Goal: Check status: Check status

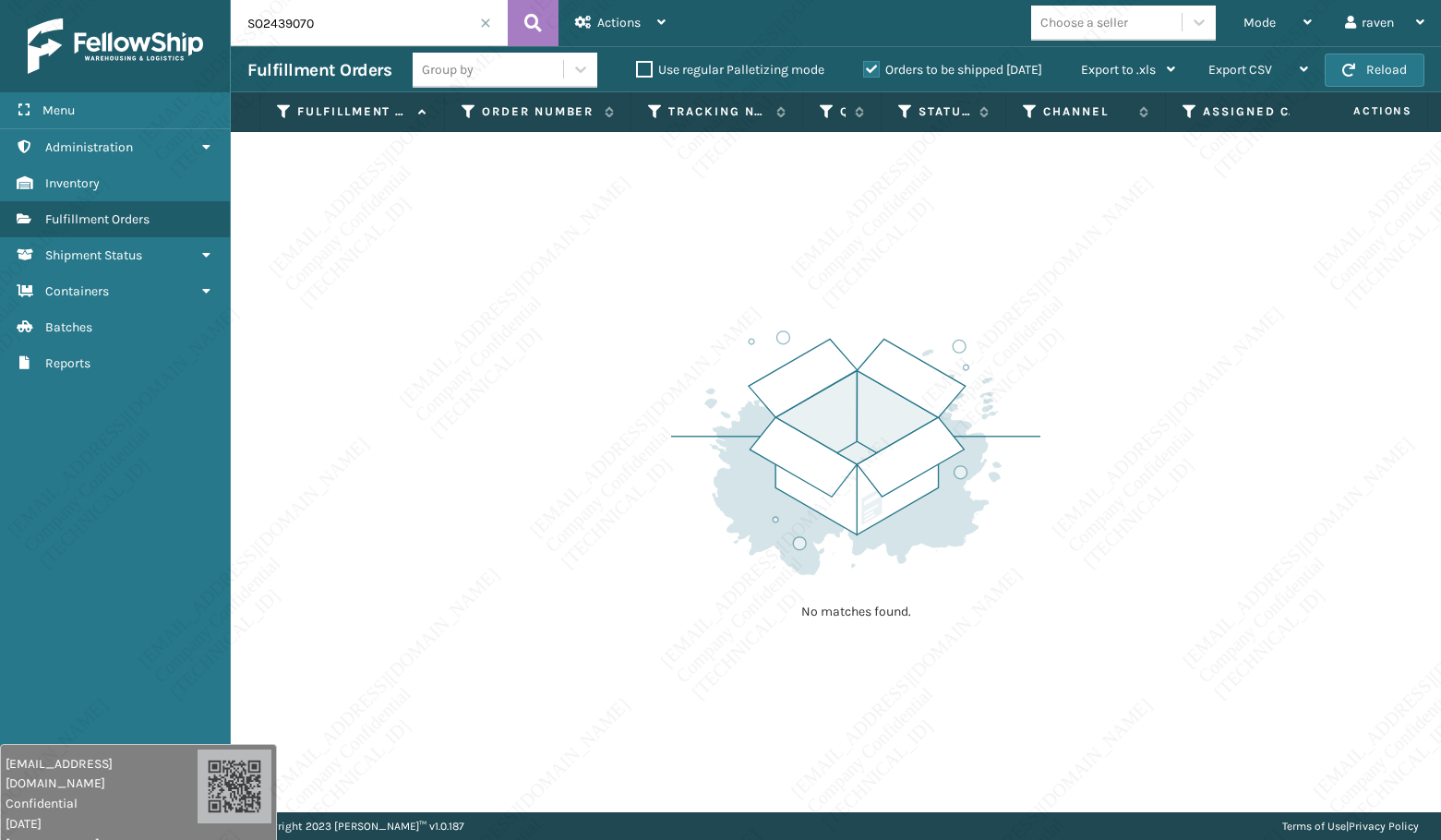
click at [388, 22] on input "SO2439070" at bounding box center [369, 23] width 277 height 46
click at [388, 22] on input "SO2439111" at bounding box center [369, 23] width 277 height 46
type input "SO2439111"
click at [1247, 22] on span "Mode" at bounding box center [1260, 23] width 32 height 16
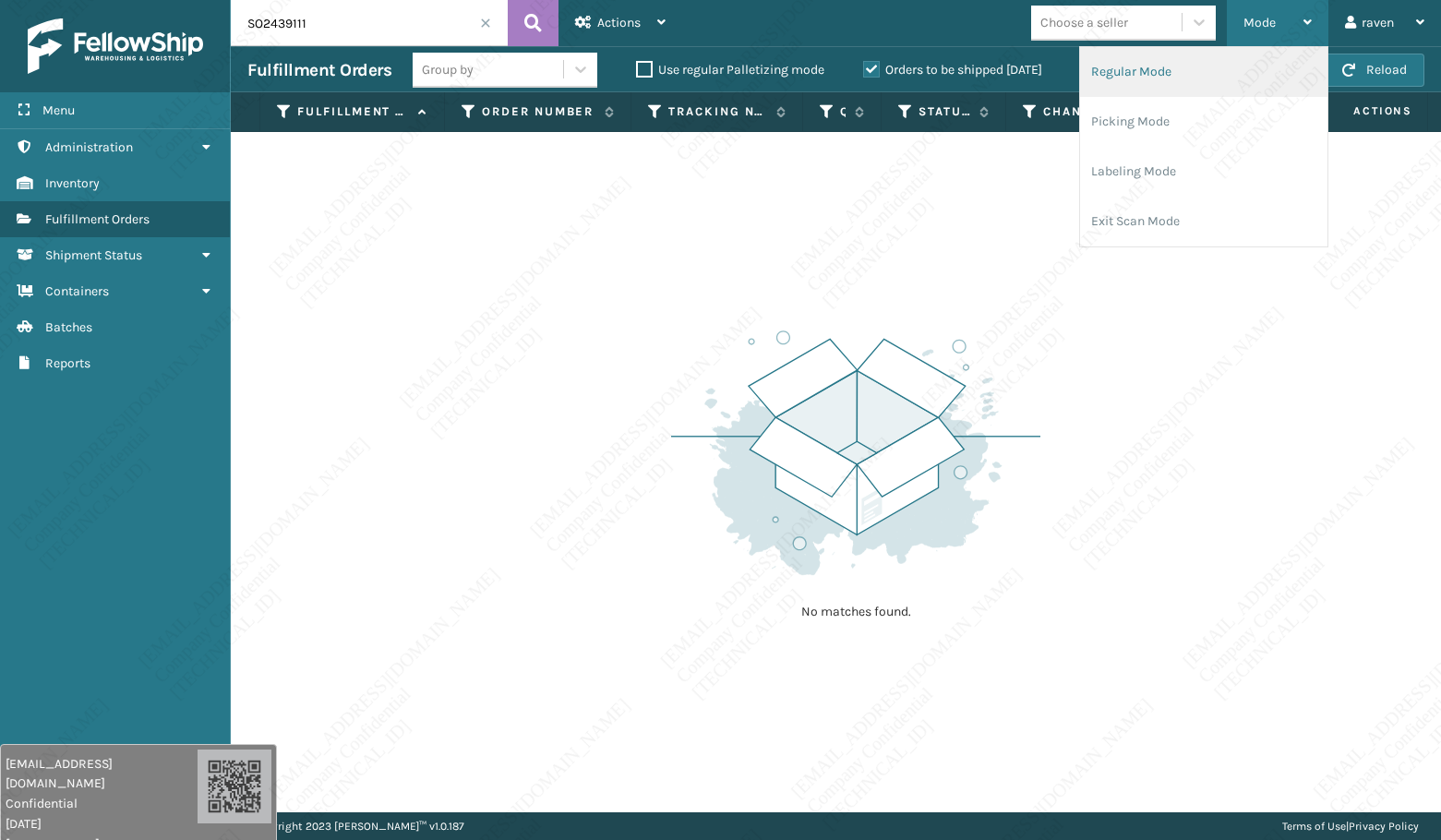
click at [1199, 68] on li "Regular Mode" at bounding box center [1204, 72] width 248 height 50
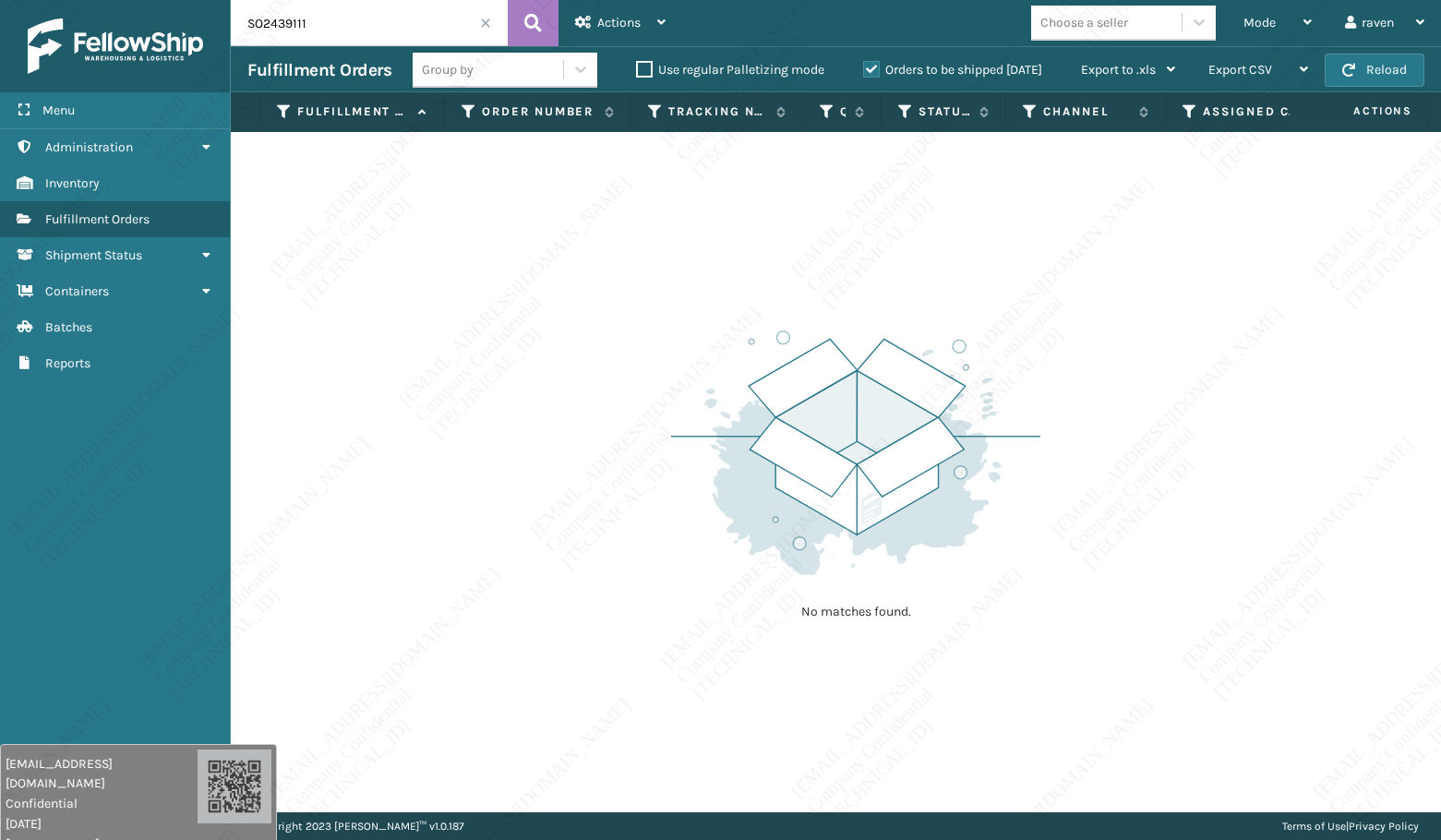
click at [321, 30] on input "SO2439111" at bounding box center [369, 23] width 277 height 46
click at [527, 24] on icon at bounding box center [534, 23] width 18 height 28
click at [952, 391] on img at bounding box center [856, 452] width 370 height 256
